Goal: Information Seeking & Learning: Learn about a topic

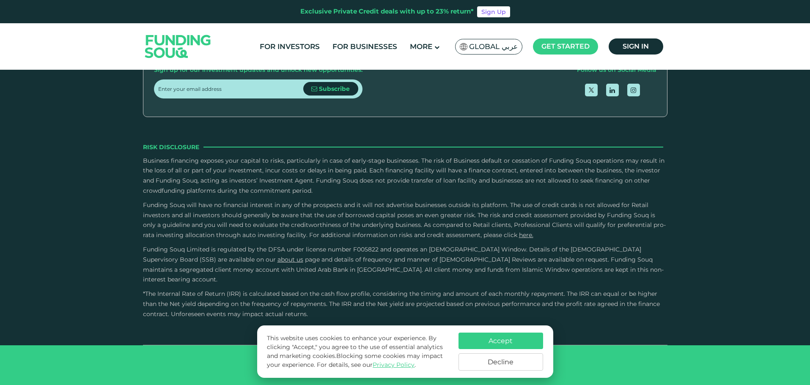
scroll to position [1226, 0]
type tc-range-slider "4"
type tc-range-slider "1000000"
drag, startPoint x: 184, startPoint y: 127, endPoint x: 329, endPoint y: 131, distance: 145.0
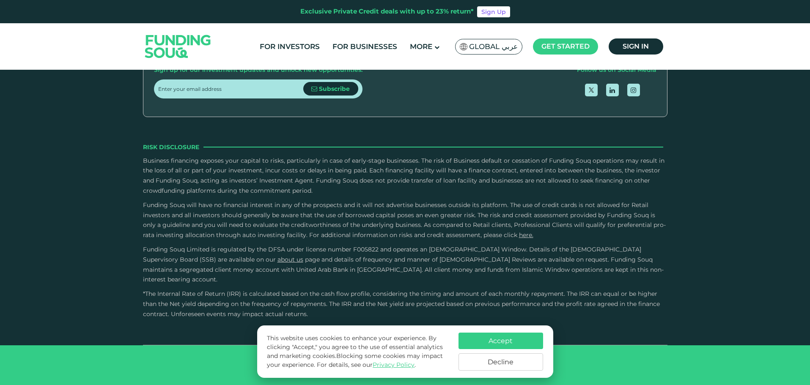
drag, startPoint x: 429, startPoint y: 129, endPoint x: 562, endPoint y: 147, distance: 134.3
type tc-range-slider "1"
drag, startPoint x: 463, startPoint y: 125, endPoint x: 340, endPoint y: 126, distance: 123.0
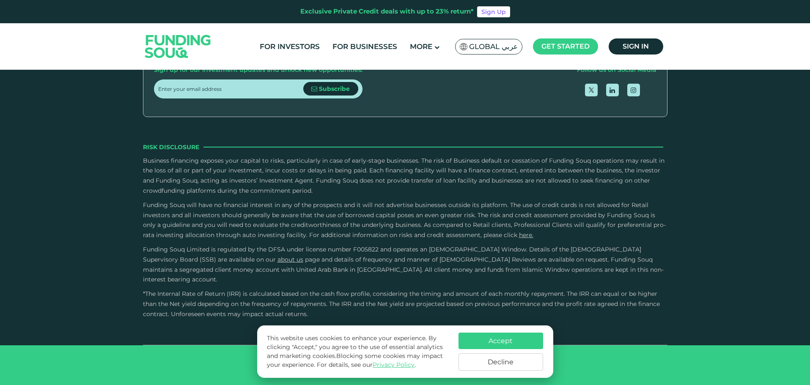
drag, startPoint x: 301, startPoint y: 129, endPoint x: 436, endPoint y: 142, distance: 135.5
type tc-range-slider "10000"
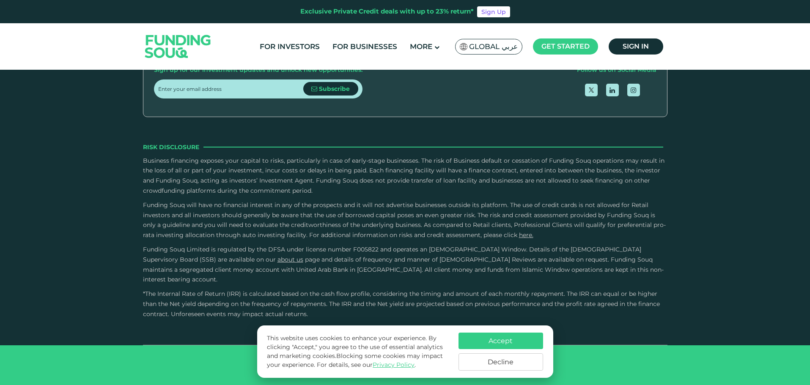
type tc-range-slider "550000"
click at [495, 340] on button "Accept" at bounding box center [500, 341] width 85 height 16
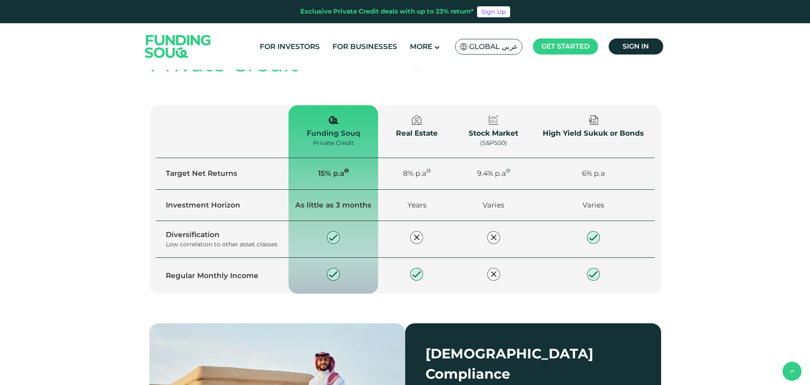
scroll to position [592, 0]
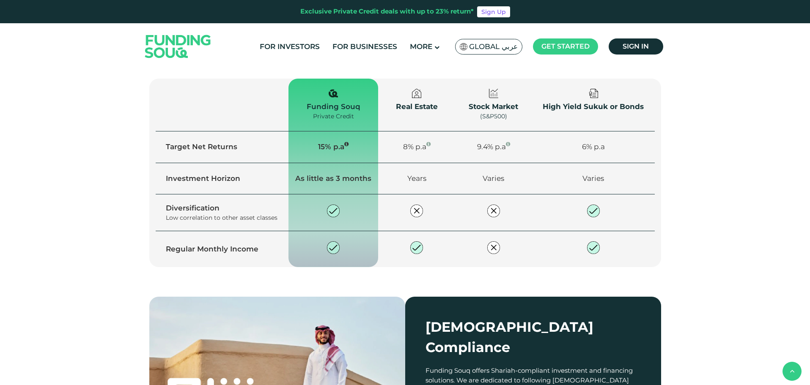
drag, startPoint x: 427, startPoint y: 182, endPoint x: 418, endPoint y: 240, distance: 59.1
click at [418, 130] on div "We make private credit investing Fast, safe, & Easy Create an account Register …" at bounding box center [405, 29] width 512 height 201
click at [418, 40] on img at bounding box center [416, 30] width 19 height 19
click at [423, 130] on div "We make private credit investing Fast, safe, & Easy Create an account Register …" at bounding box center [405, 29] width 512 height 201
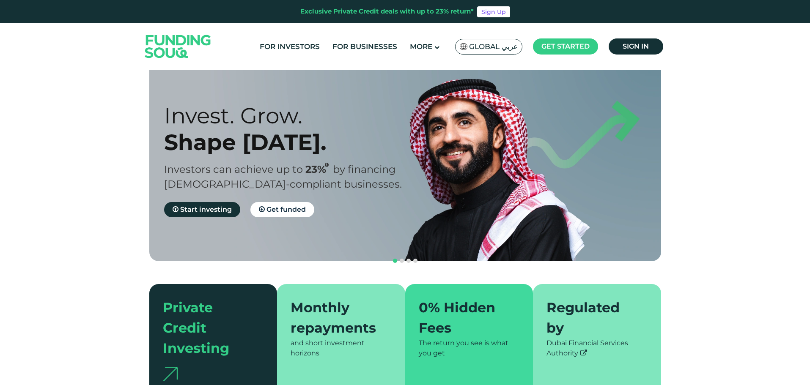
scroll to position [0, 0]
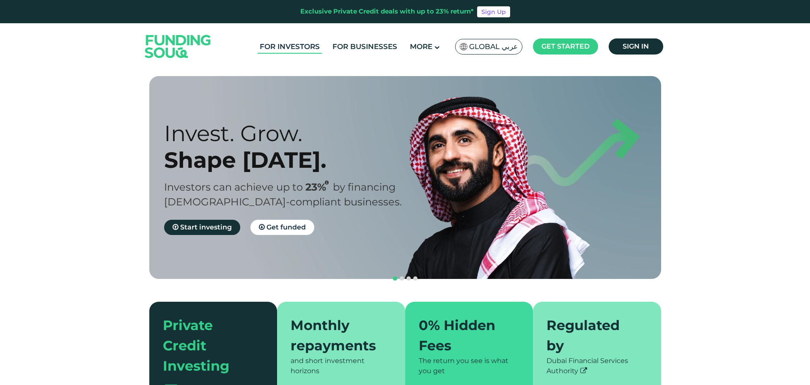
click at [269, 48] on link "For Investors" at bounding box center [289, 47] width 64 height 14
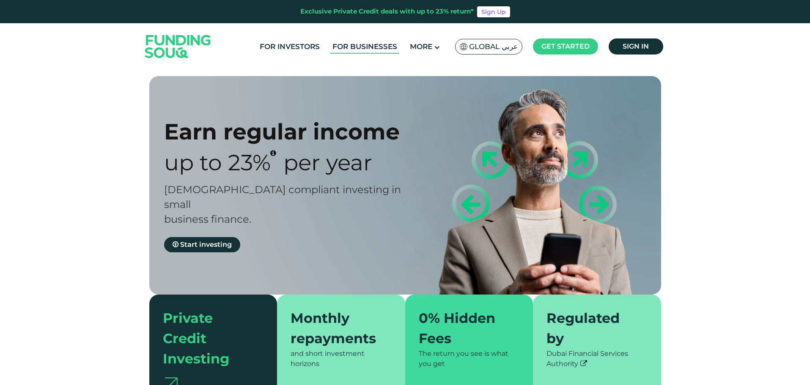
click at [361, 45] on link "For Businesses" at bounding box center [364, 47] width 69 height 14
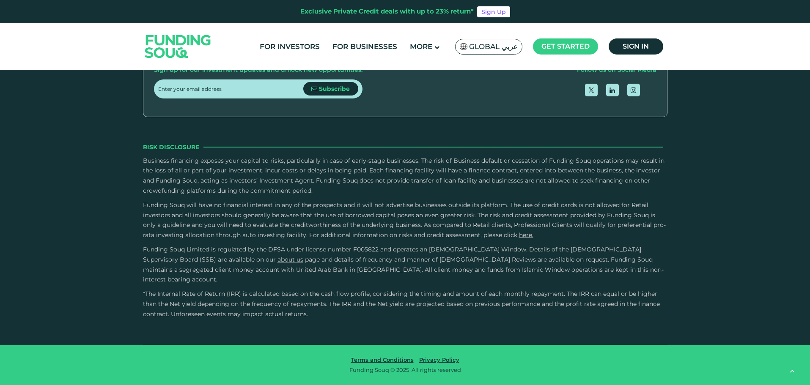
scroll to position [2074, 0]
click at [361, 45] on link "For Businesses" at bounding box center [364, 47] width 69 height 14
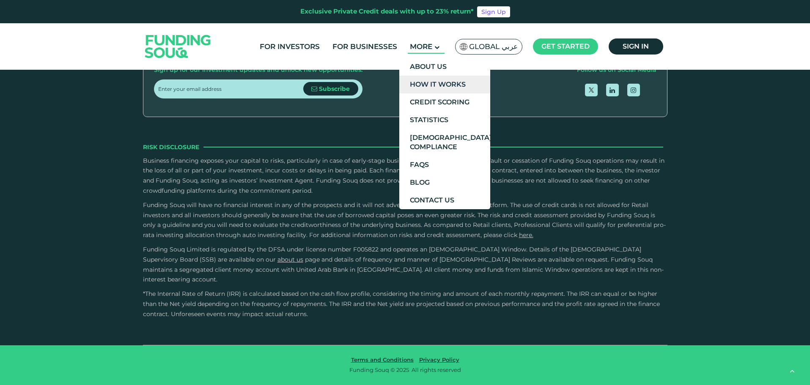
scroll to position [2029, 0]
click at [429, 63] on link "About Us" at bounding box center [444, 67] width 91 height 18
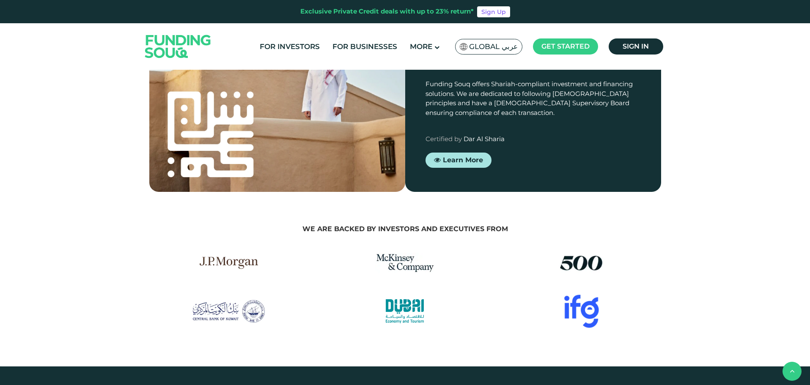
scroll to position [1226, 0]
